Goal: Task Accomplishment & Management: Manage account settings

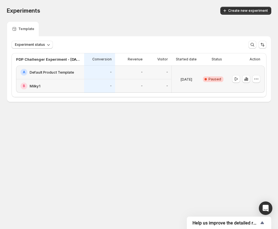
click at [209, 78] on span "Paused" at bounding box center [214, 79] width 13 height 5
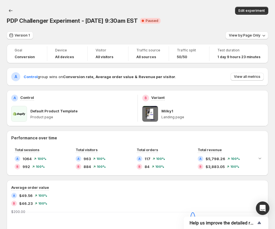
click at [261, 213] on div "Open Intercom Messenger" at bounding box center [262, 208] width 15 height 15
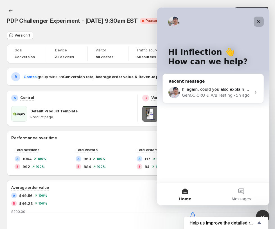
click at [259, 18] on div "Close" at bounding box center [259, 22] width 10 height 10
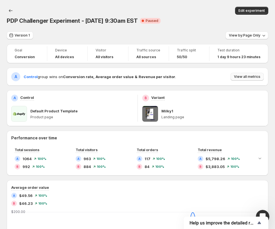
click at [253, 73] on button "View all metrics" at bounding box center [247, 77] width 33 height 8
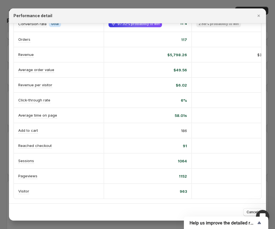
scroll to position [0, 21]
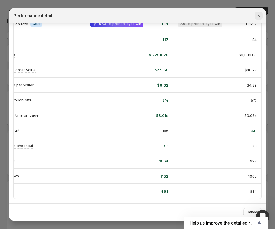
click at [257, 18] on icon "Close" at bounding box center [259, 16] width 6 height 6
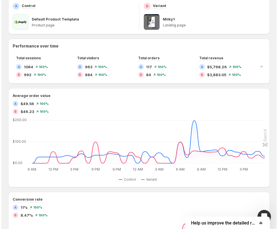
scroll to position [0, 0]
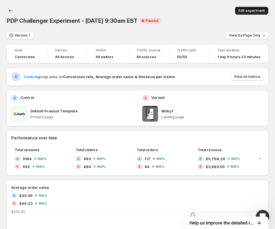
click at [257, 10] on span "Edit experiment" at bounding box center [252, 10] width 26 height 5
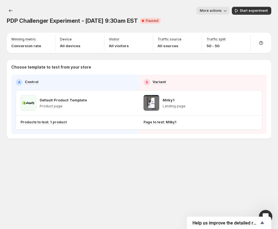
click at [218, 16] on div "PDP Challenger Experiment - [DATE] 9:30am EST Critical Complete Paused More act…" at bounding box center [139, 16] width 264 height 18
click at [222, 13] on span "More actions" at bounding box center [211, 10] width 22 height 5
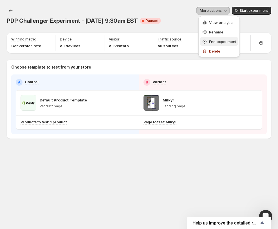
click at [211, 43] on span "End experiment" at bounding box center [222, 41] width 27 height 5
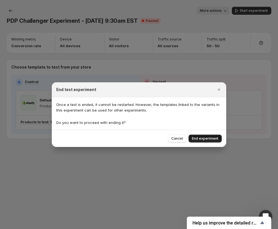
click at [207, 135] on button "End experiment" at bounding box center [204, 139] width 33 height 8
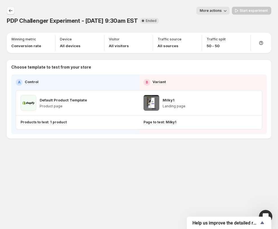
click at [9, 9] on icon "Experiments" at bounding box center [11, 11] width 6 height 6
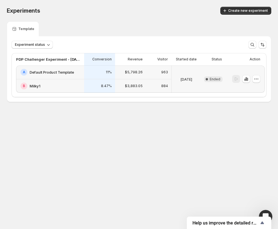
click at [140, 152] on body "Experiments. This page is ready Experiments Create new experiment Template Expe…" at bounding box center [139, 114] width 278 height 229
click at [87, 150] on body "Experiments. This page is ready Experiments Create new experiment Template Expe…" at bounding box center [139, 114] width 278 height 229
